Goal: Task Accomplishment & Management: Use online tool/utility

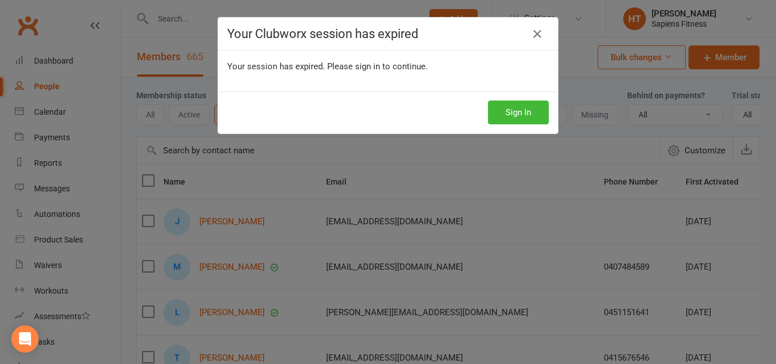
select select "100"
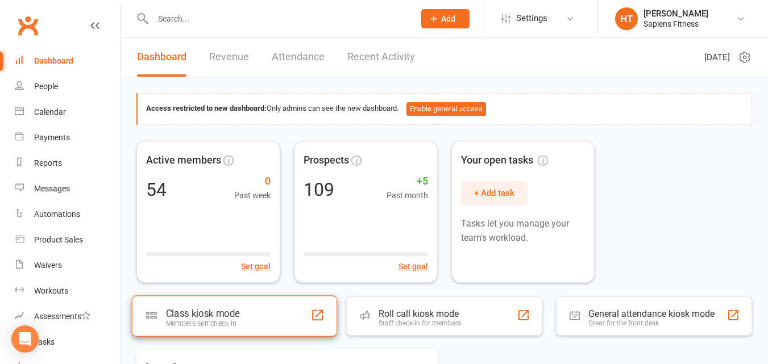
click at [222, 317] on div "Class kiosk mode" at bounding box center [203, 313] width 74 height 11
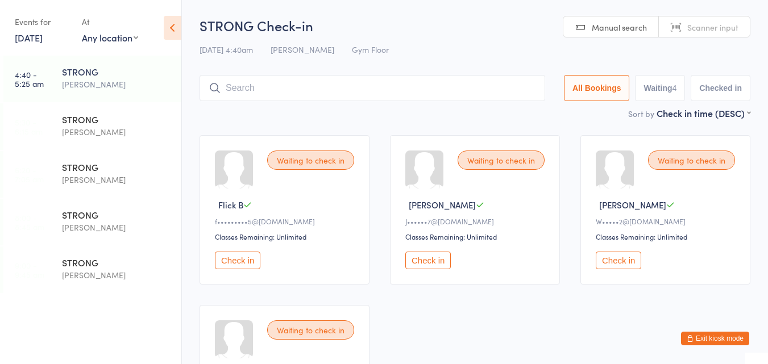
click at [247, 260] on button "Check in" at bounding box center [237, 261] width 45 height 18
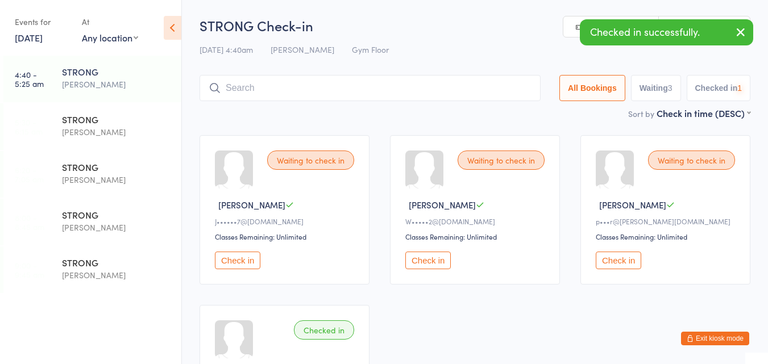
click at [247, 260] on button "Check in" at bounding box center [237, 261] width 45 height 18
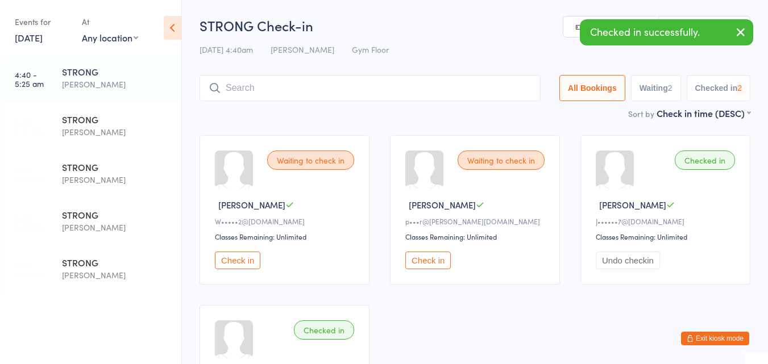
click at [247, 260] on button "Check in" at bounding box center [237, 261] width 45 height 18
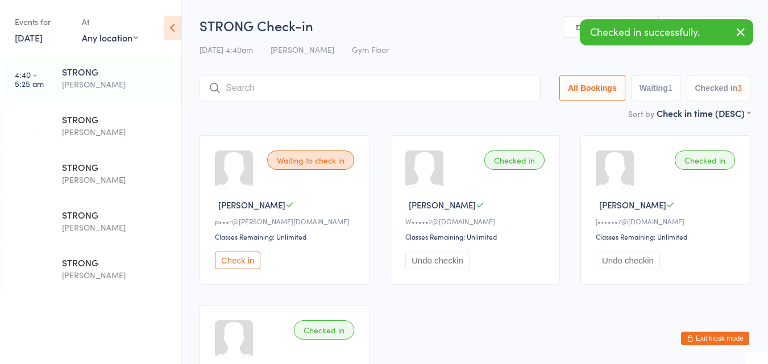
click at [247, 260] on button "Check in" at bounding box center [237, 261] width 45 height 18
click at [86, 130] on div "[PERSON_NAME]" at bounding box center [117, 132] width 110 height 13
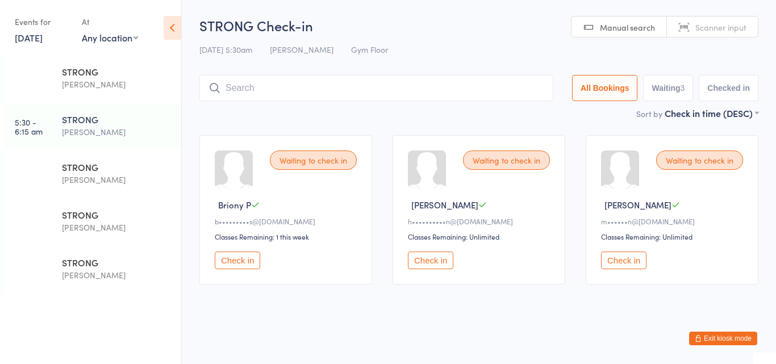
click at [234, 258] on button "Check in" at bounding box center [237, 261] width 45 height 18
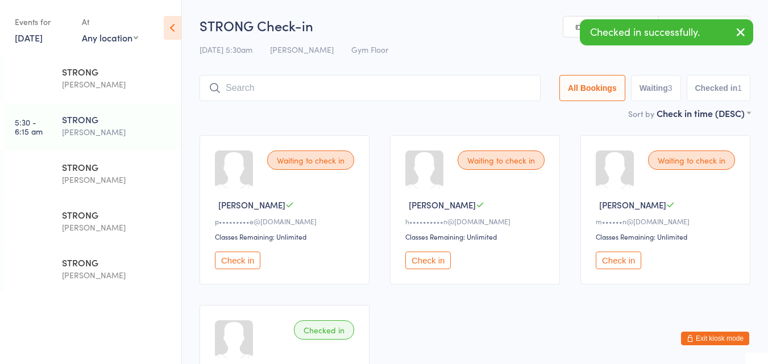
click at [269, 88] on input "search" at bounding box center [369, 88] width 341 height 26
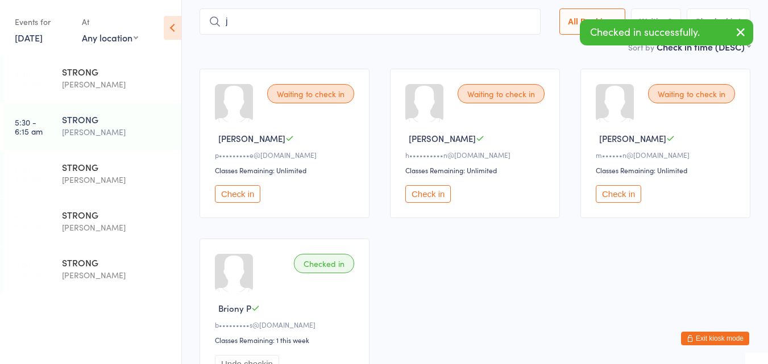
scroll to position [75, 0]
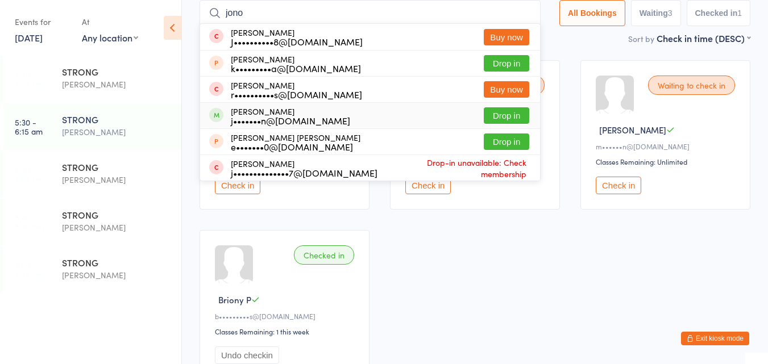
type input "jono"
click at [280, 121] on div "j•••••••n@hotmail.com" at bounding box center [290, 120] width 119 height 9
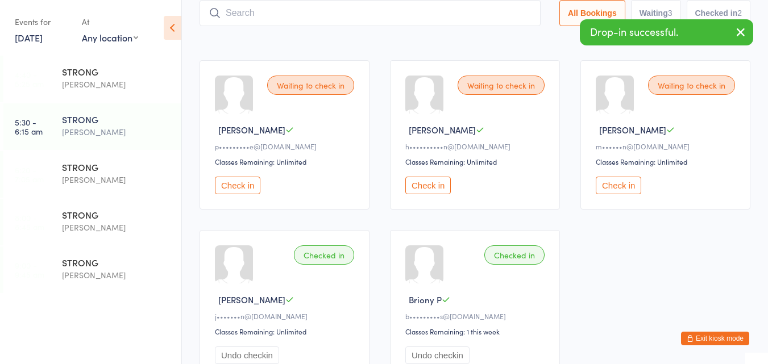
click at [339, 16] on input "search" at bounding box center [369, 13] width 341 height 26
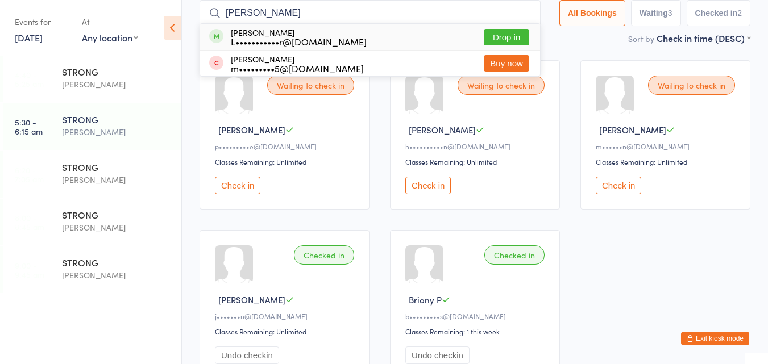
type input "lach"
click at [360, 43] on div "Lachlan Auger L•••••••••••r@hotmail.com Drop in" at bounding box center [370, 37] width 340 height 26
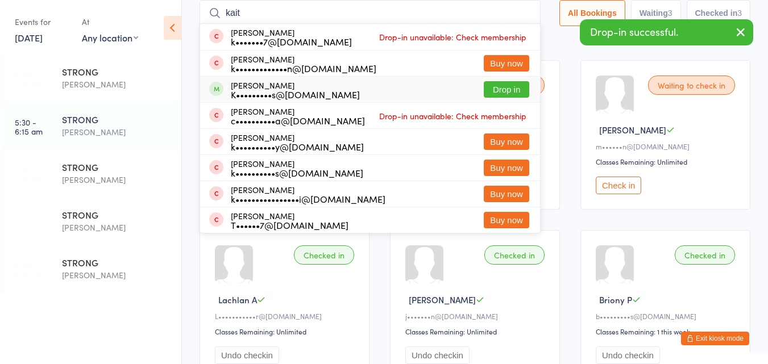
type input "kait"
click at [410, 91] on div "Kaitlin Brier-Mills K•••••••••s@gmail.com Drop in" at bounding box center [370, 90] width 340 height 26
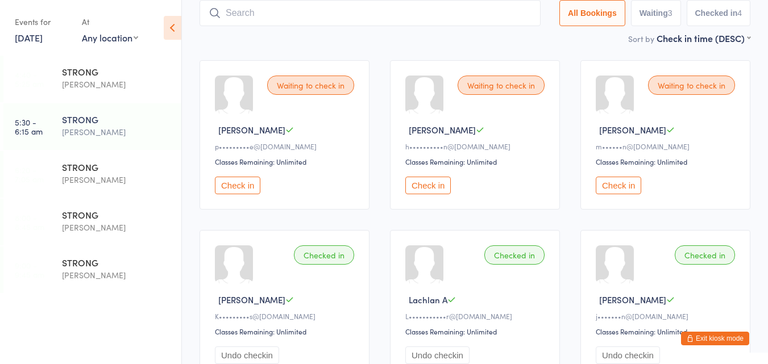
click at [247, 185] on button "Check in" at bounding box center [237, 186] width 45 height 18
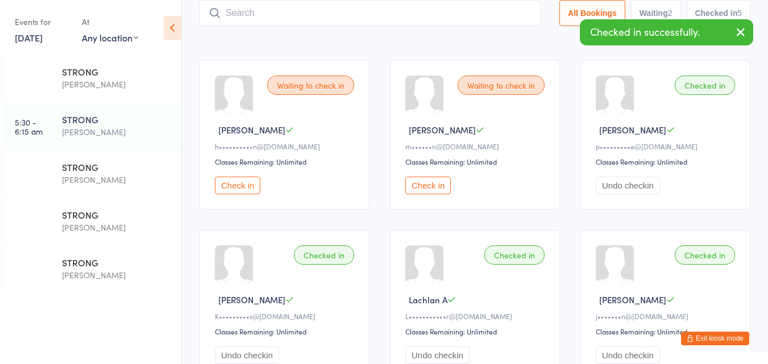
click at [247, 185] on button "Check in" at bounding box center [237, 186] width 45 height 18
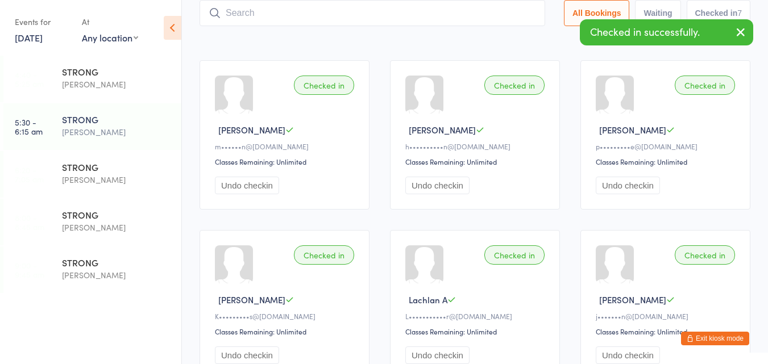
click at [243, 18] on input "search" at bounding box center [372, 13] width 346 height 26
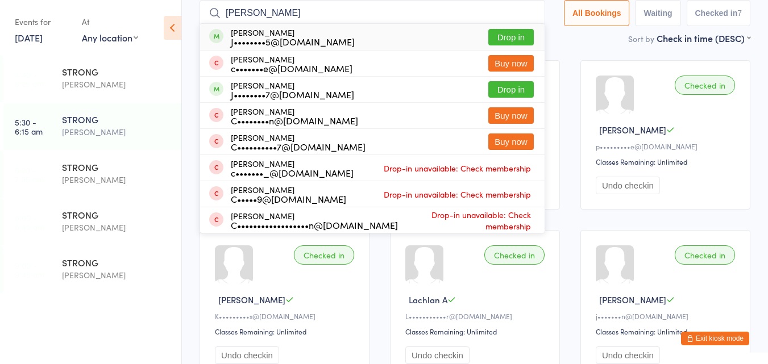
type input "carlos"
click at [281, 38] on div "J••••••••5@gmail.com" at bounding box center [293, 41] width 124 height 9
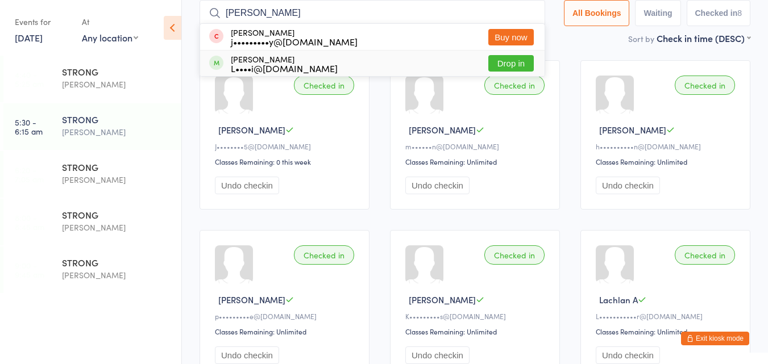
type input "jill"
click at [315, 61] on div "Jill Mathison L••••i@bigpond.net.au" at bounding box center [284, 64] width 107 height 18
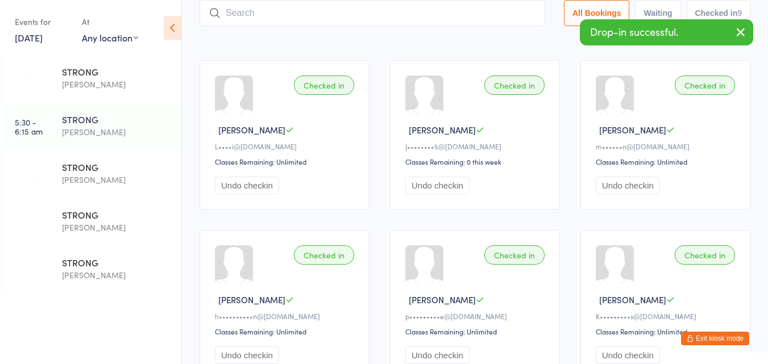
click at [238, 48] on main "STRONG Check-in 15 Oct 5:30am Harry Turner Gym Floor Manual search Scanner inpu…" at bounding box center [474, 250] width 551 height 619
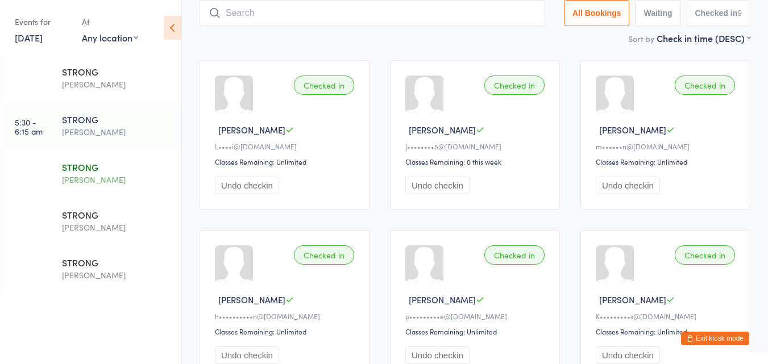
click at [100, 176] on div "[PERSON_NAME]" at bounding box center [117, 179] width 110 height 13
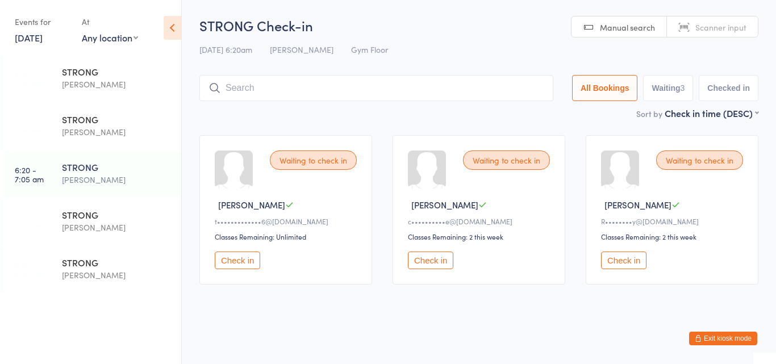
click at [246, 257] on button "Check in" at bounding box center [237, 261] width 45 height 18
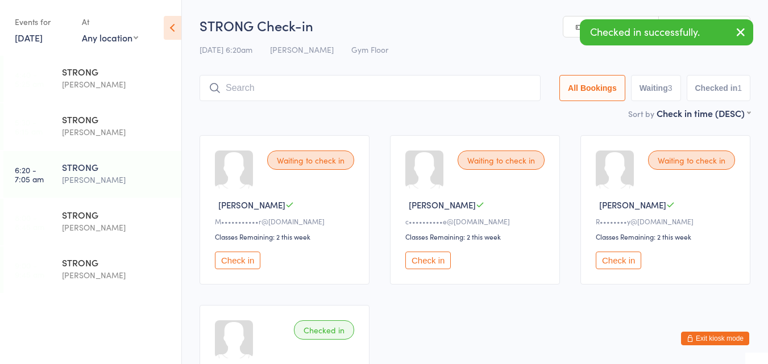
click at [246, 257] on button "Check in" at bounding box center [237, 261] width 45 height 18
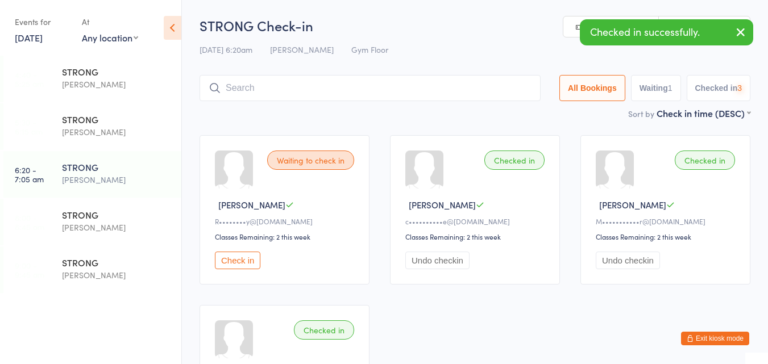
click at [246, 257] on button "Check in" at bounding box center [237, 261] width 45 height 18
click at [277, 95] on input "search" at bounding box center [372, 88] width 346 height 26
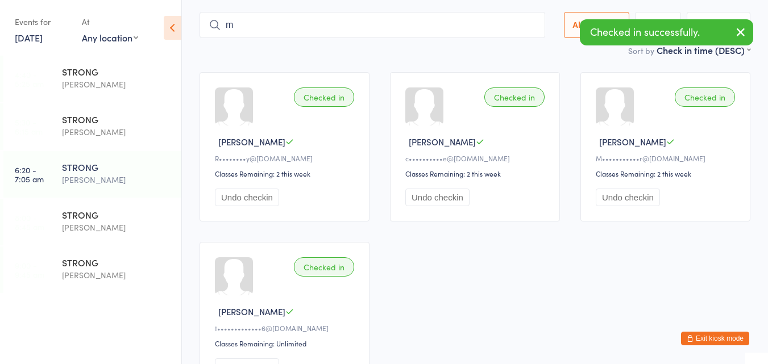
scroll to position [67, 0]
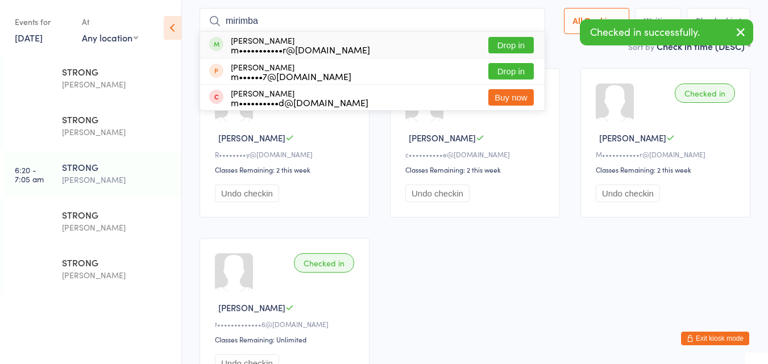
type input "mirimba"
click at [309, 45] on div "m•••••••••••r@gmail.com" at bounding box center [300, 49] width 139 height 9
